Goal: Information Seeking & Learning: Check status

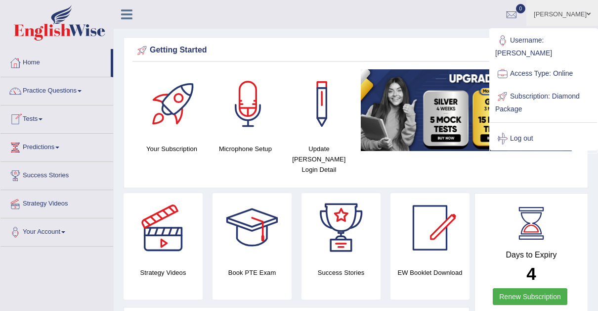
click at [43, 118] on span at bounding box center [41, 119] width 4 height 2
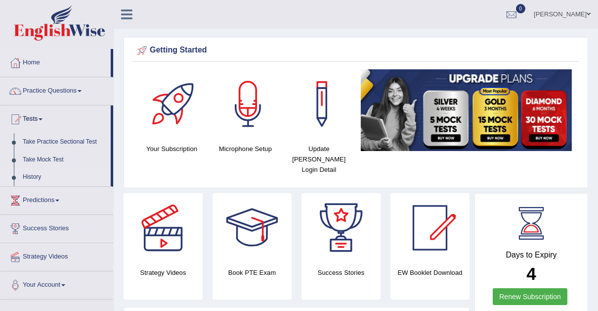
click at [35, 175] on link "History" at bounding box center [64, 177] width 92 height 18
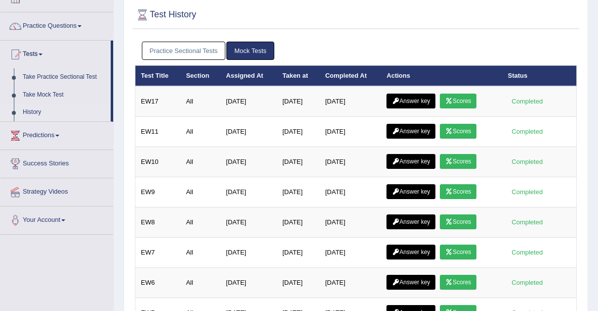
scroll to position [64, 0]
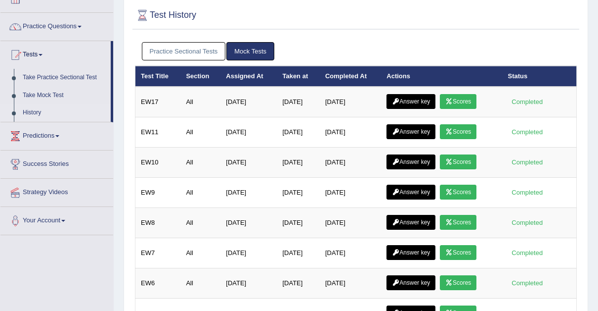
click at [194, 51] on link "Practice Sectional Tests" at bounding box center [184, 51] width 84 height 18
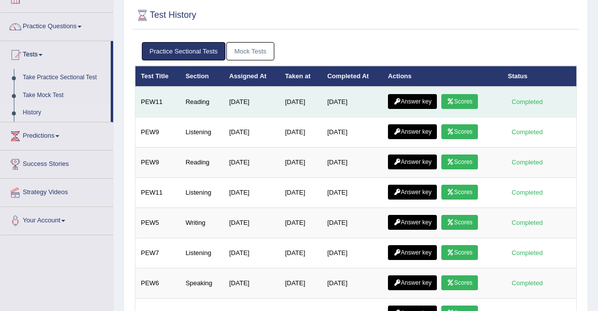
click at [424, 100] on link "Answer key" at bounding box center [412, 101] width 49 height 15
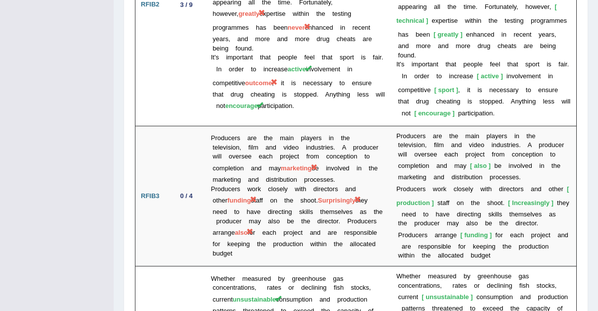
scroll to position [1814, 0]
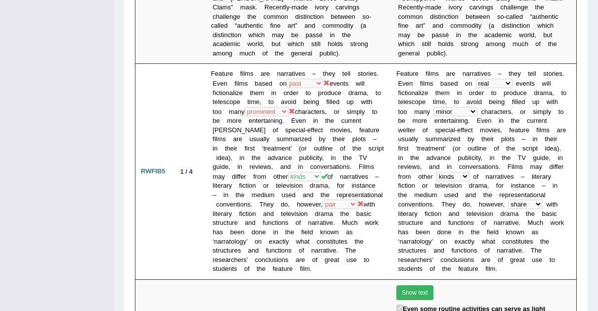
scroll to position [902, 0]
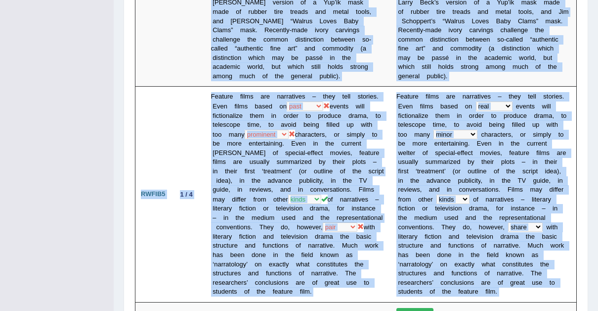
drag, startPoint x: 592, startPoint y: 6, endPoint x: 579, endPoint y: 91, distance: 85.6
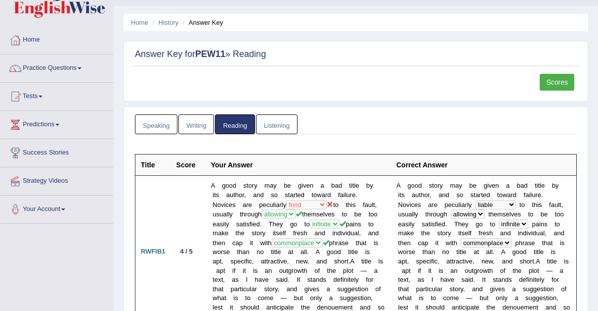
scroll to position [3, 0]
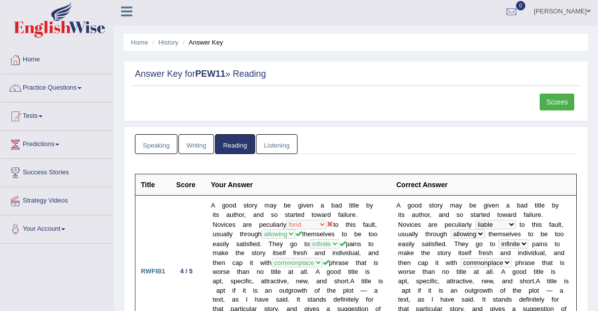
click at [588, 10] on span at bounding box center [589, 11] width 4 height 6
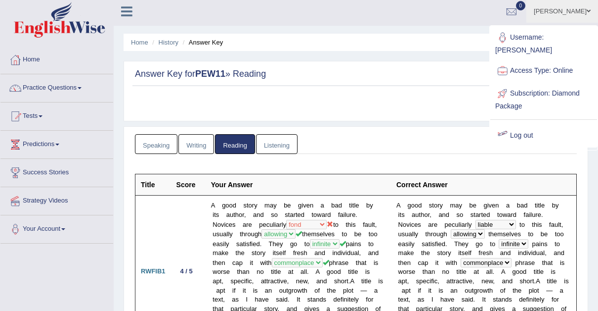
click at [519, 124] on link "Log out" at bounding box center [544, 135] width 107 height 23
